Goal: Find specific page/section: Find specific page/section

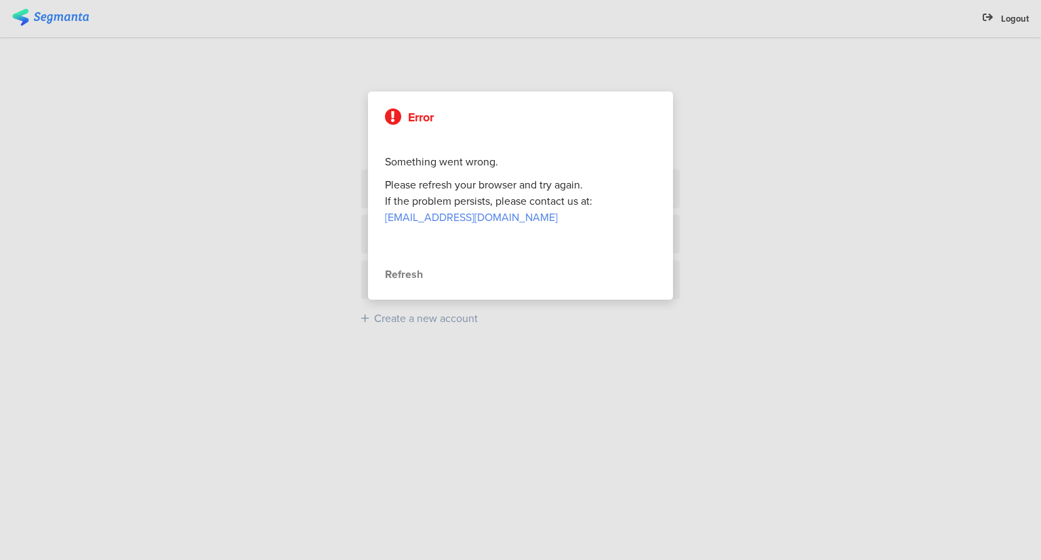
click at [411, 275] on div "Refresh" at bounding box center [520, 274] width 271 height 16
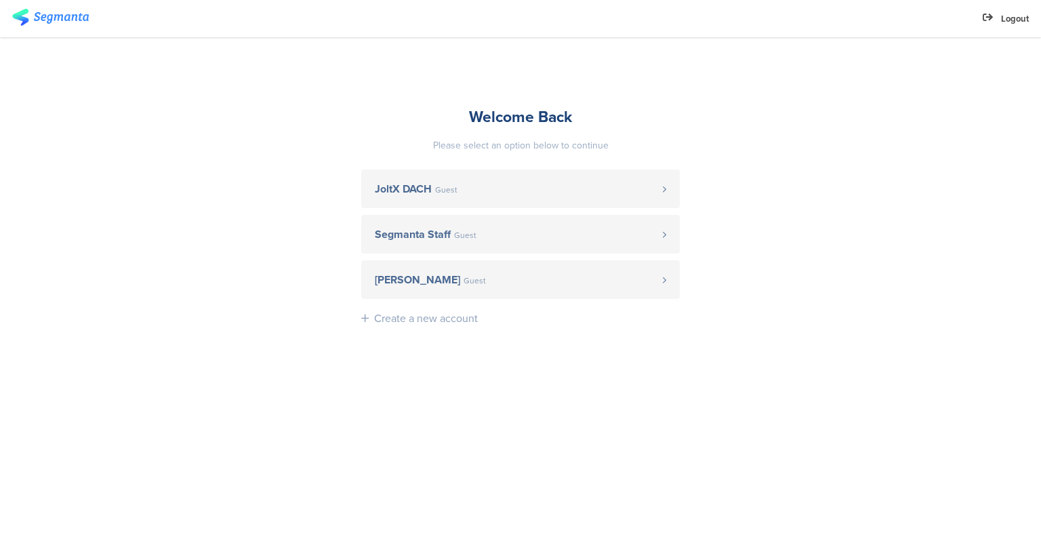
click at [66, 18] on img at bounding box center [50, 17] width 77 height 17
